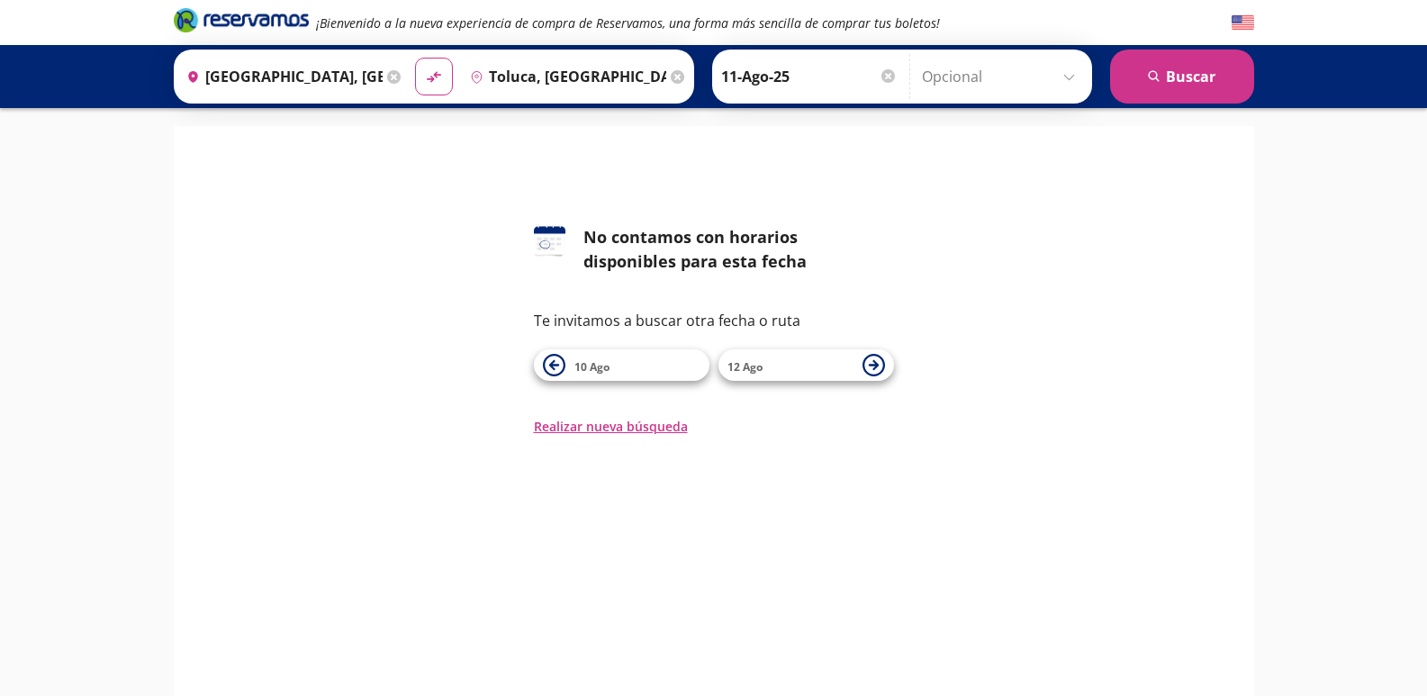
click at [1187, 429] on div "126 No contamos con horarios disponibles para esta fecha Te invitamos a buscar …" at bounding box center [714, 330] width 1054 height 211
click at [586, 367] on span "10 Ago" at bounding box center [592, 366] width 35 height 15
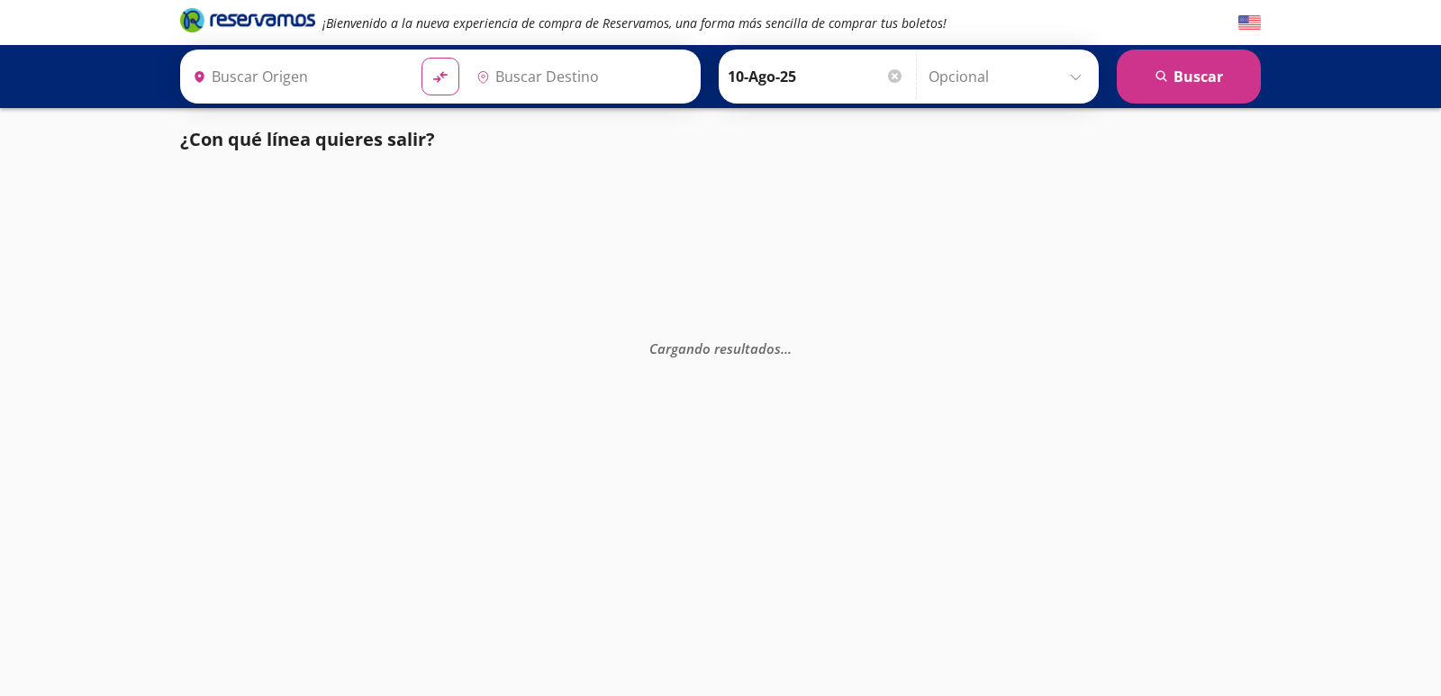
type input "[GEOGRAPHIC_DATA], [GEOGRAPHIC_DATA]"
type input "Toluca, [GEOGRAPHIC_DATA]"
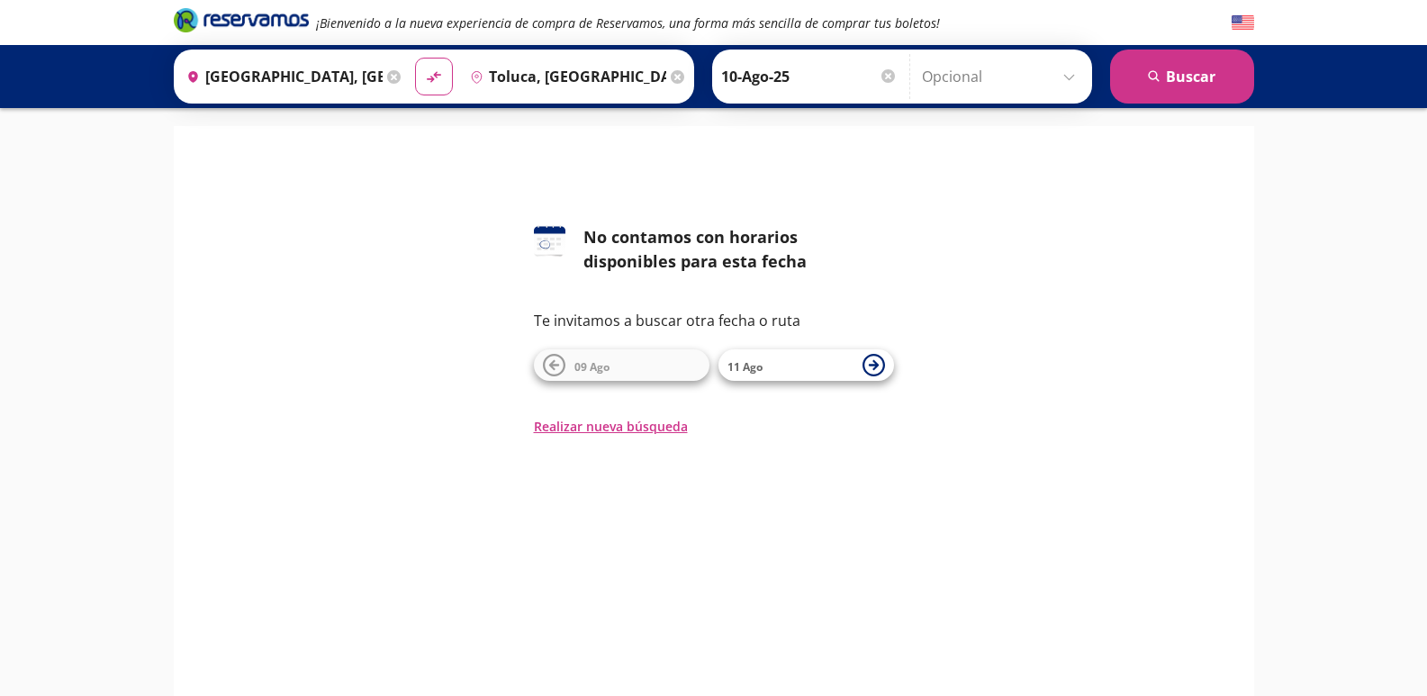
click at [885, 75] on div at bounding box center [889, 76] width 14 height 14
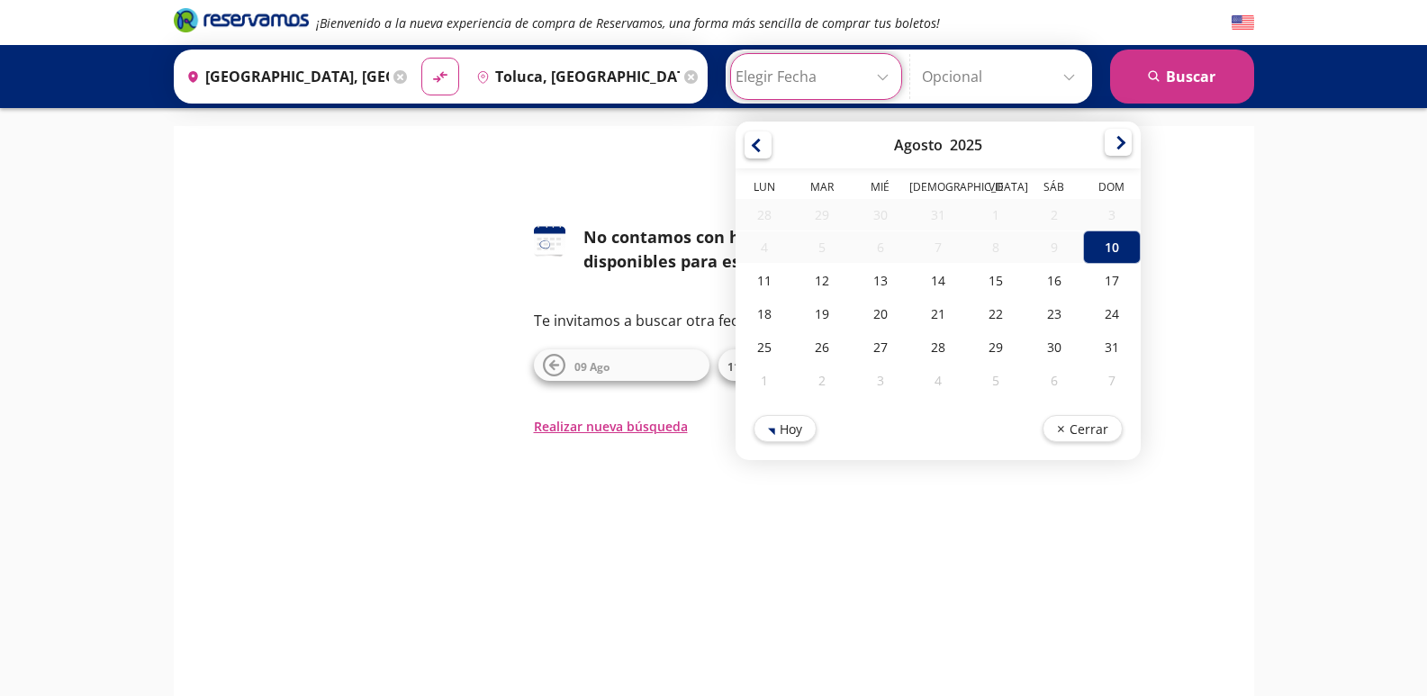
click at [1112, 141] on div at bounding box center [1118, 142] width 27 height 27
click at [745, 139] on div at bounding box center [758, 142] width 27 height 27
click at [757, 276] on div "11" at bounding box center [765, 280] width 58 height 33
type input "11-Ago-25"
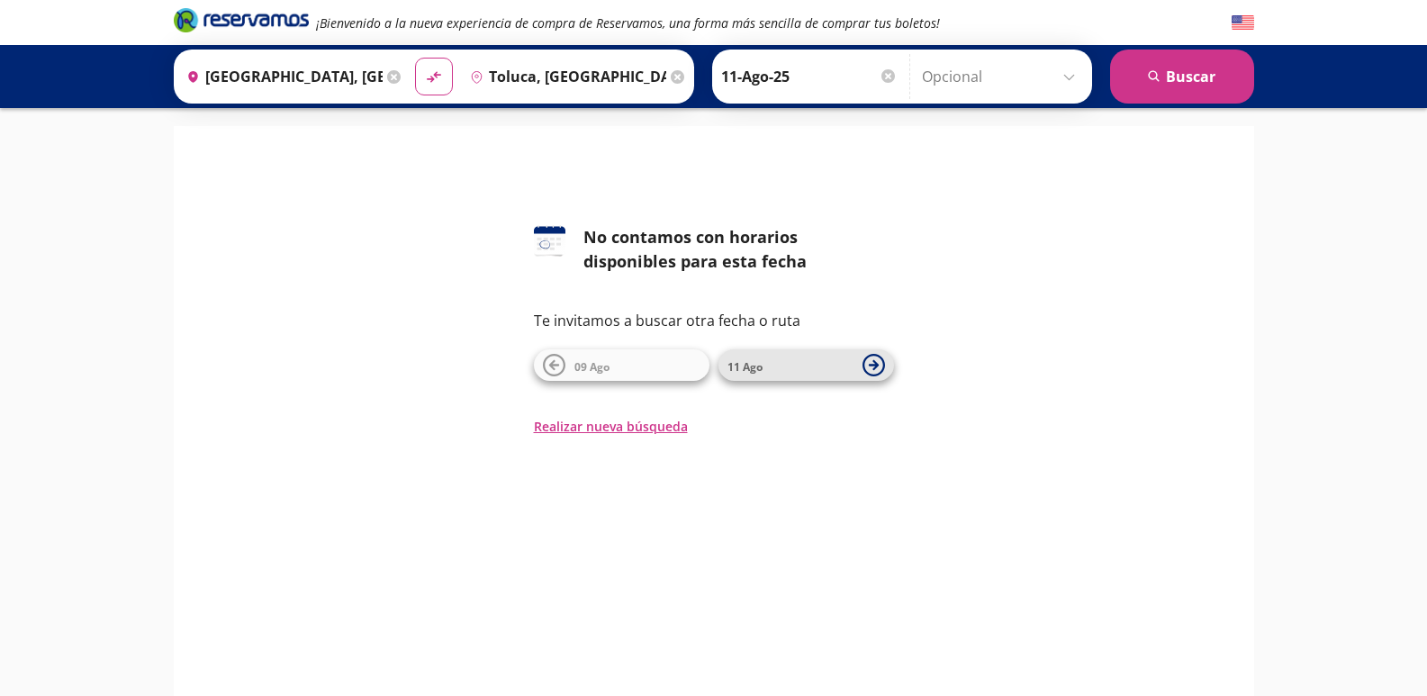
click at [873, 361] on icon at bounding box center [873, 365] width 10 height 10
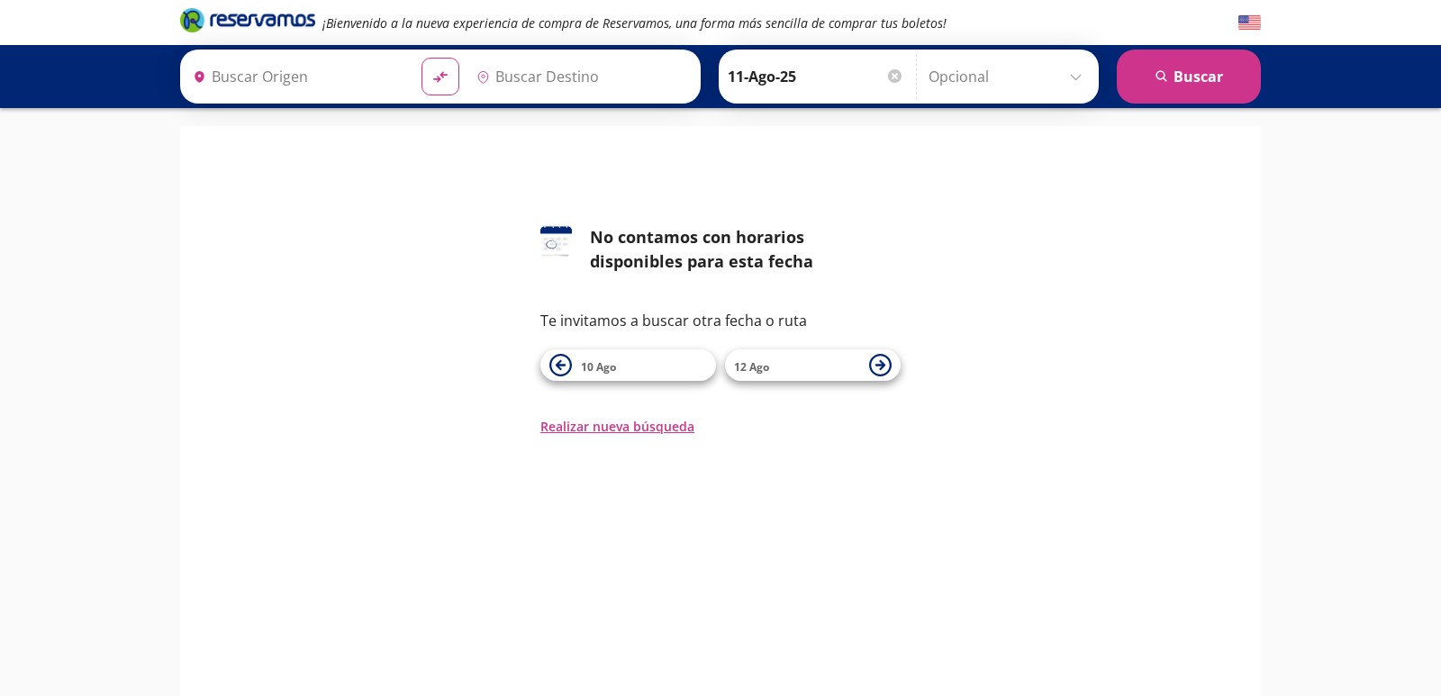
type input "Toluca, [GEOGRAPHIC_DATA]"
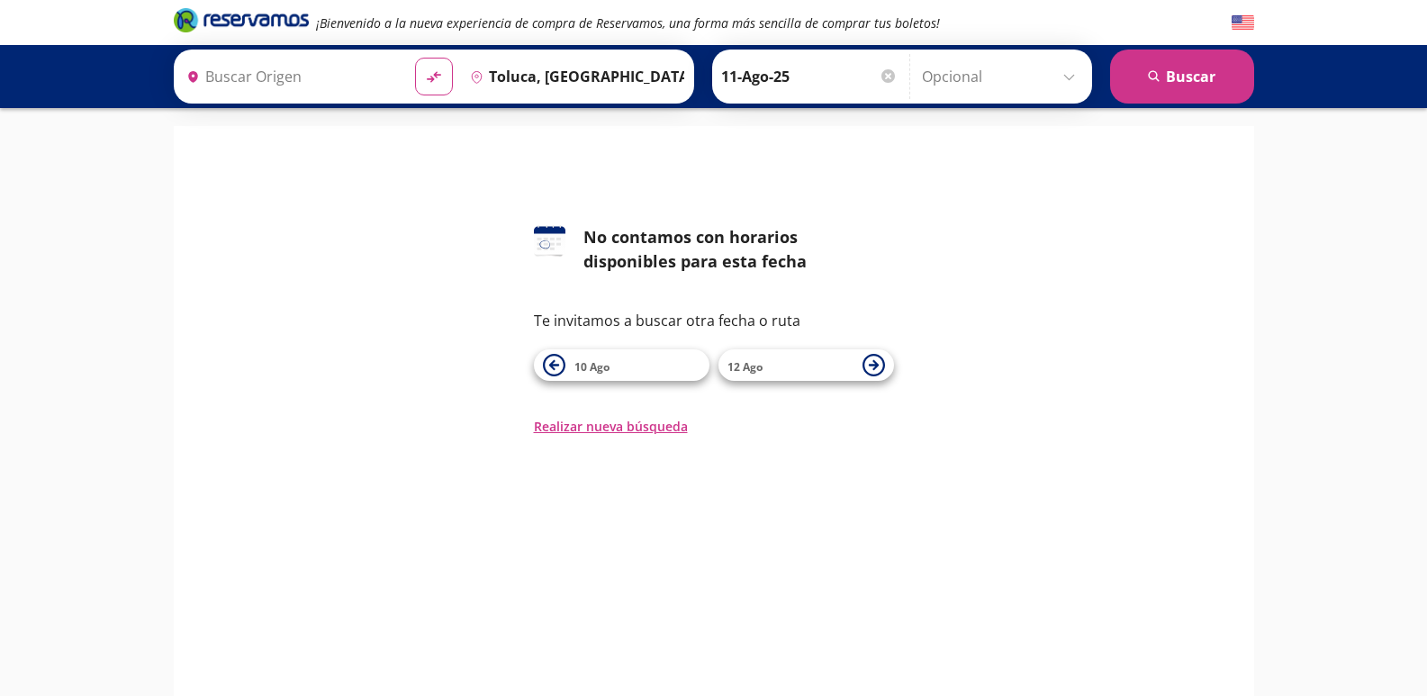
type input "[GEOGRAPHIC_DATA], [GEOGRAPHIC_DATA]"
click at [554, 359] on icon at bounding box center [554, 365] width 23 height 23
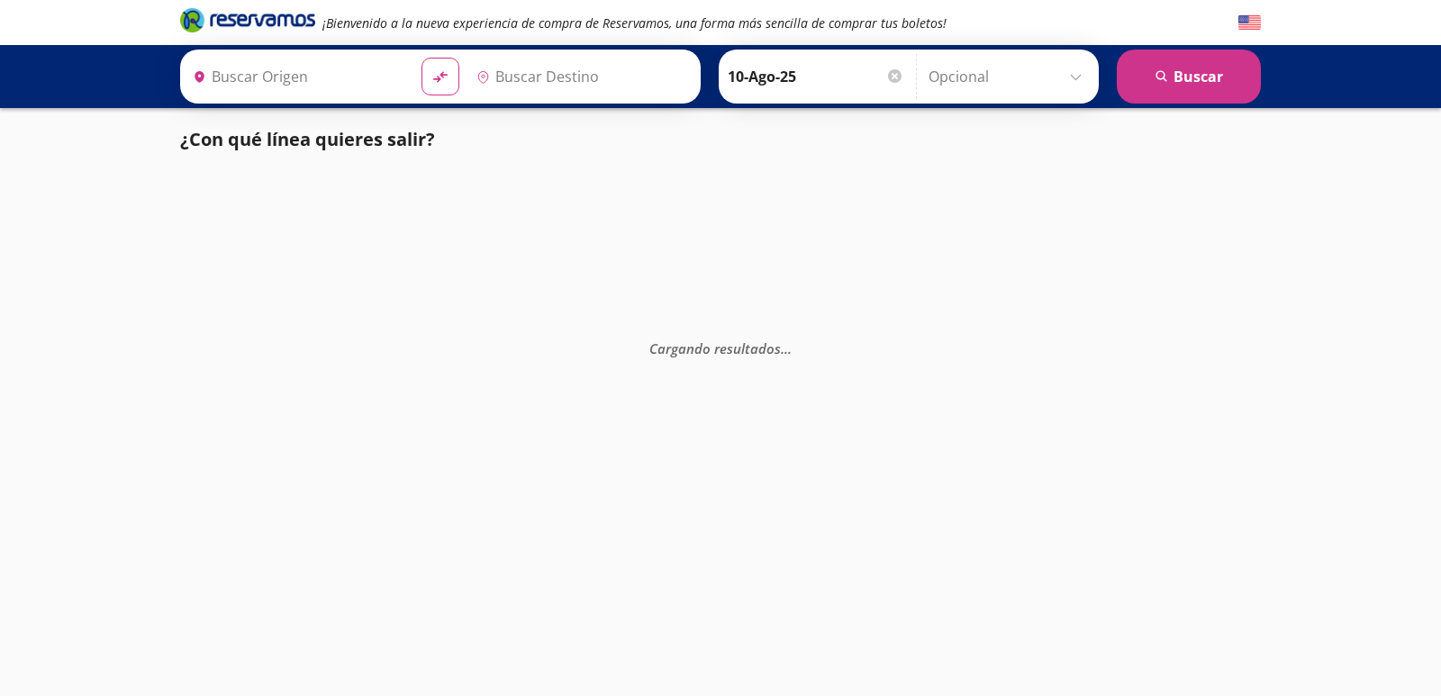
type input "Toluca, [GEOGRAPHIC_DATA]"
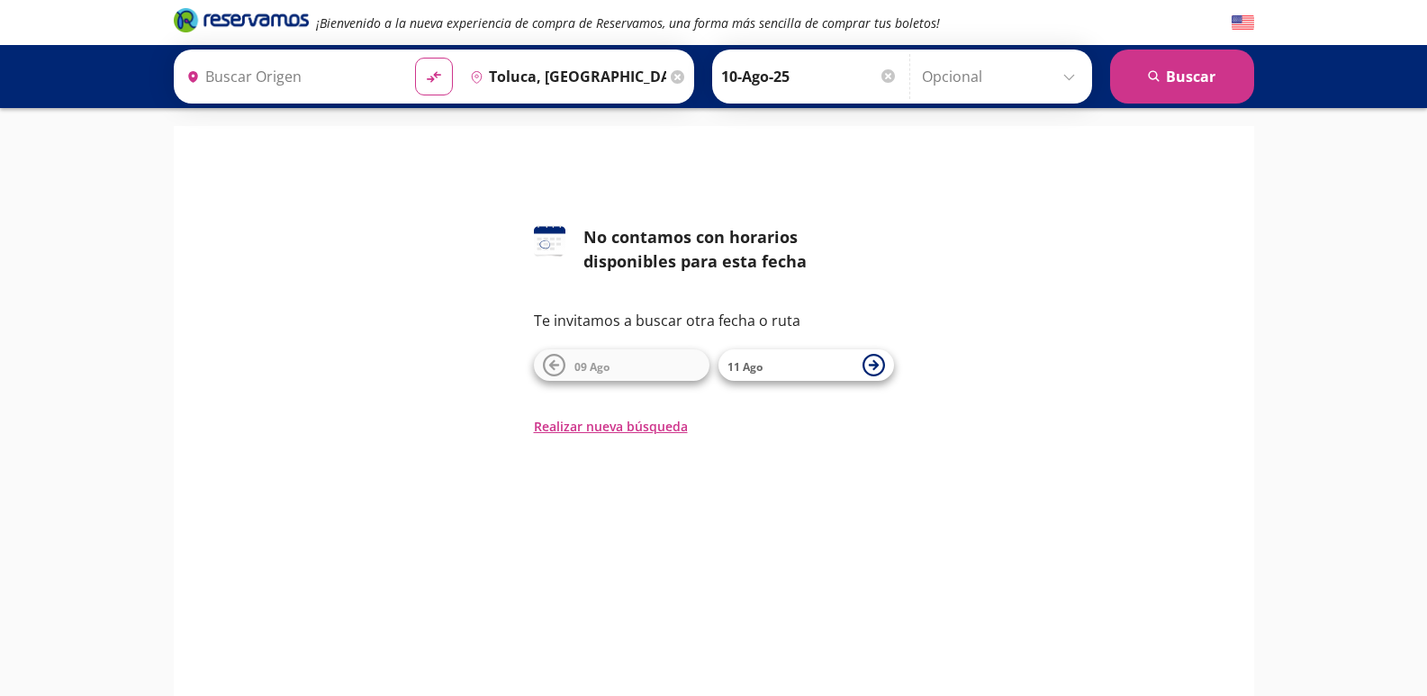
type input "[GEOGRAPHIC_DATA], [GEOGRAPHIC_DATA]"
click at [874, 362] on icon at bounding box center [873, 365] width 10 height 10
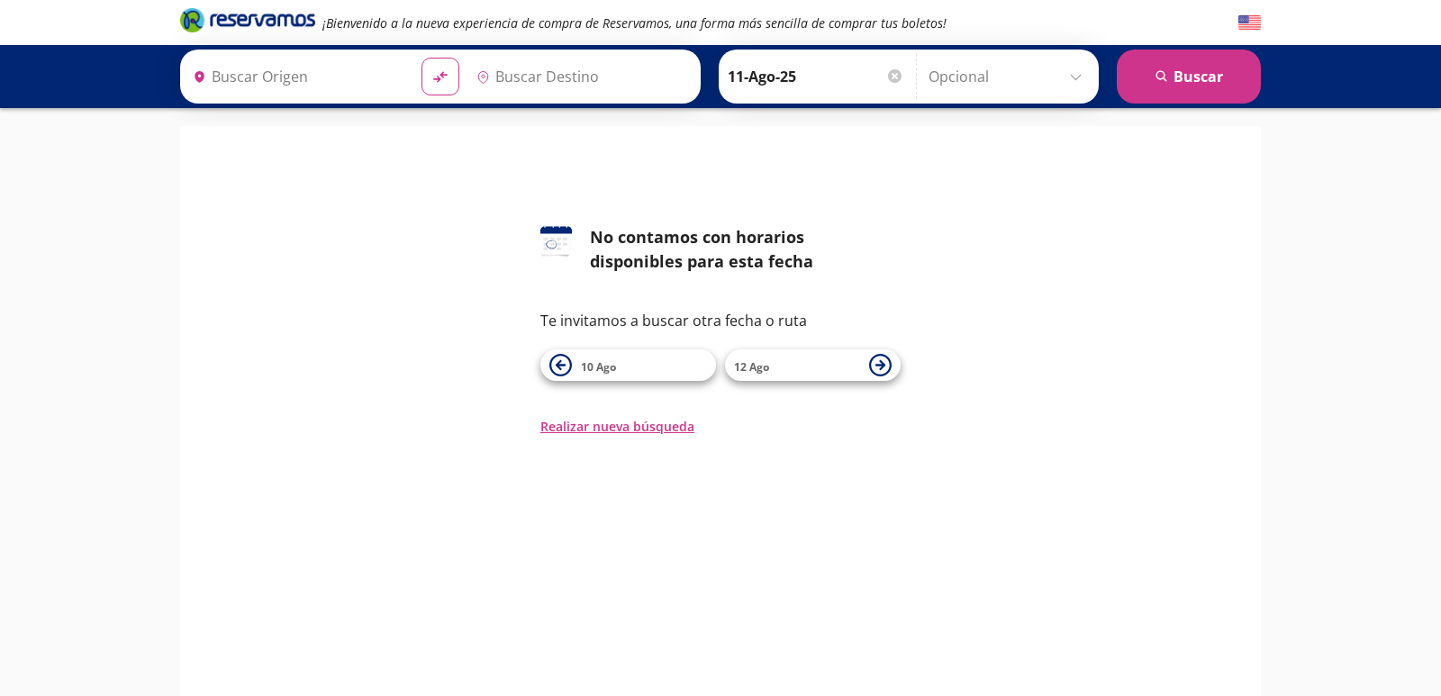
type input "Toluca, [GEOGRAPHIC_DATA]"
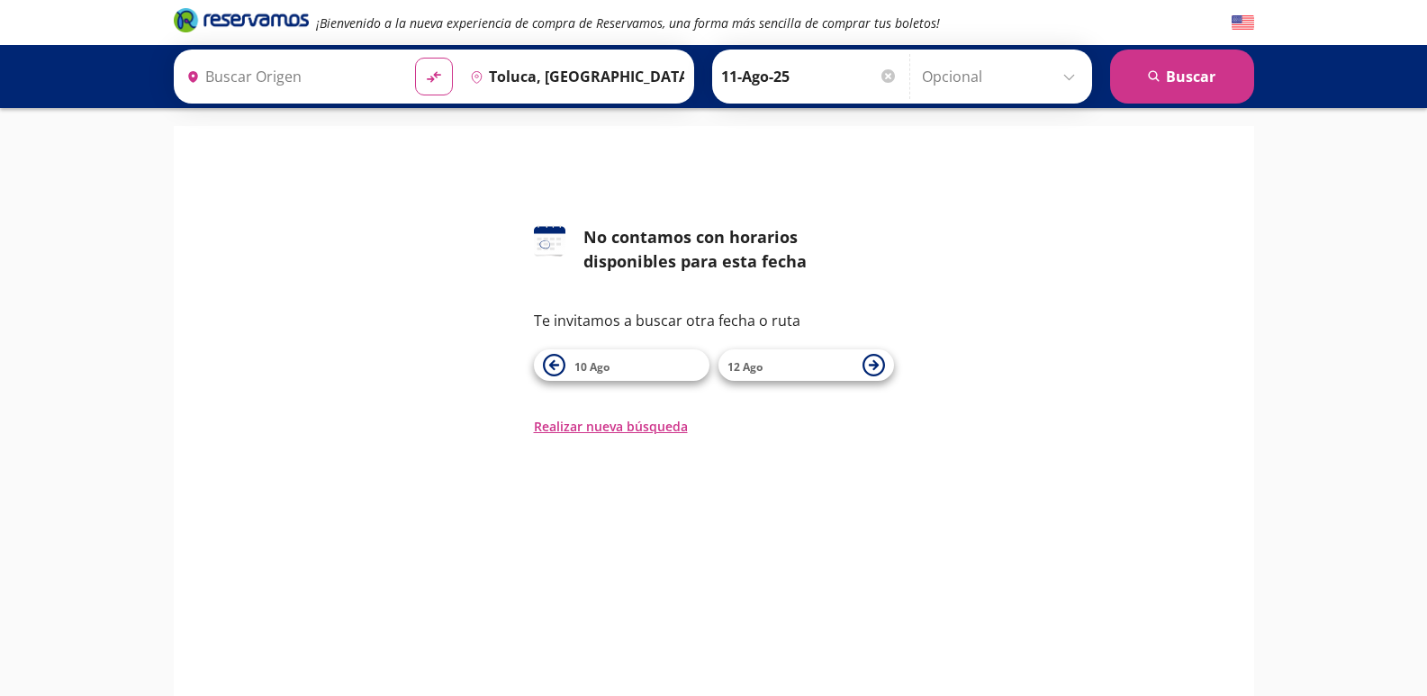
type input "[GEOGRAPHIC_DATA], [GEOGRAPHIC_DATA]"
click at [1187, 74] on button "search [GEOGRAPHIC_DATA]" at bounding box center [1182, 77] width 144 height 54
type input "Toluca, [GEOGRAPHIC_DATA]"
type input "[GEOGRAPHIC_DATA], [GEOGRAPHIC_DATA]"
